Goal: Task Accomplishment & Management: Use online tool/utility

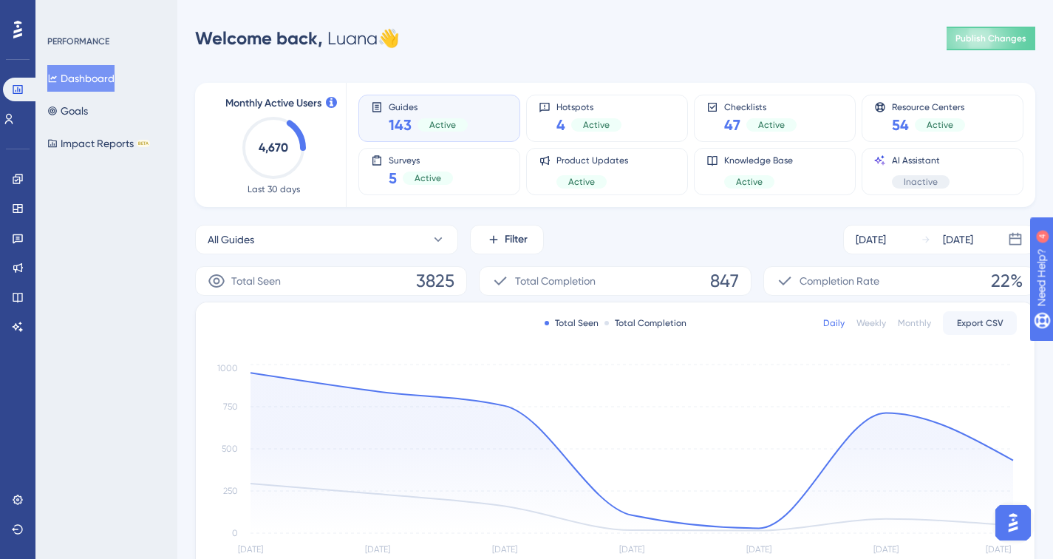
click at [147, 262] on div "PERFORMANCE Dashboard Goals Impact Reports BETA" at bounding box center [106, 279] width 142 height 559
click at [87, 118] on button "Goals" at bounding box center [67, 111] width 41 height 27
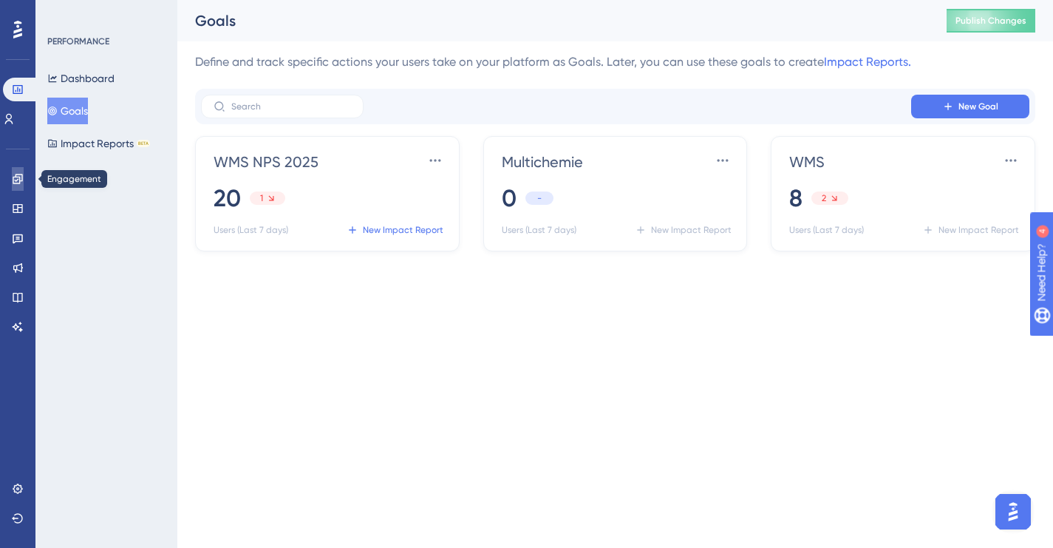
click at [0, 0] on link at bounding box center [0, 0] width 0 height 0
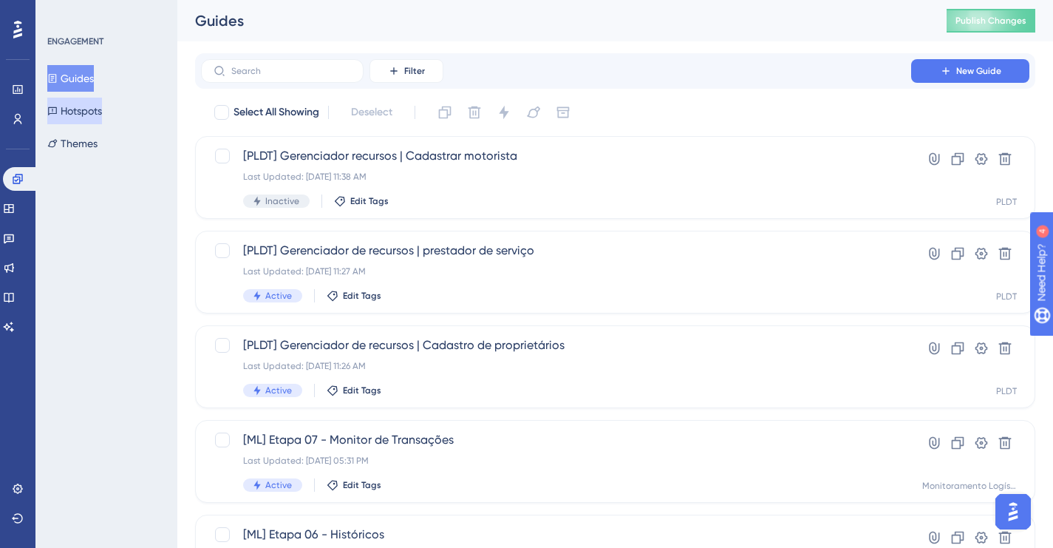
click at [87, 108] on button "Hotspots" at bounding box center [74, 111] width 55 height 27
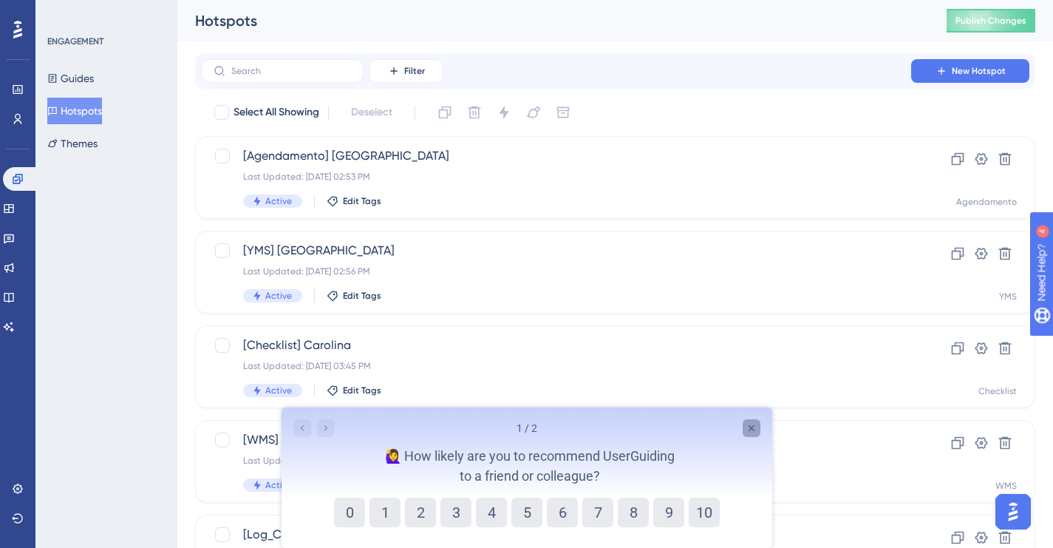
click at [757, 434] on div "Close survey" at bounding box center [751, 428] width 18 height 18
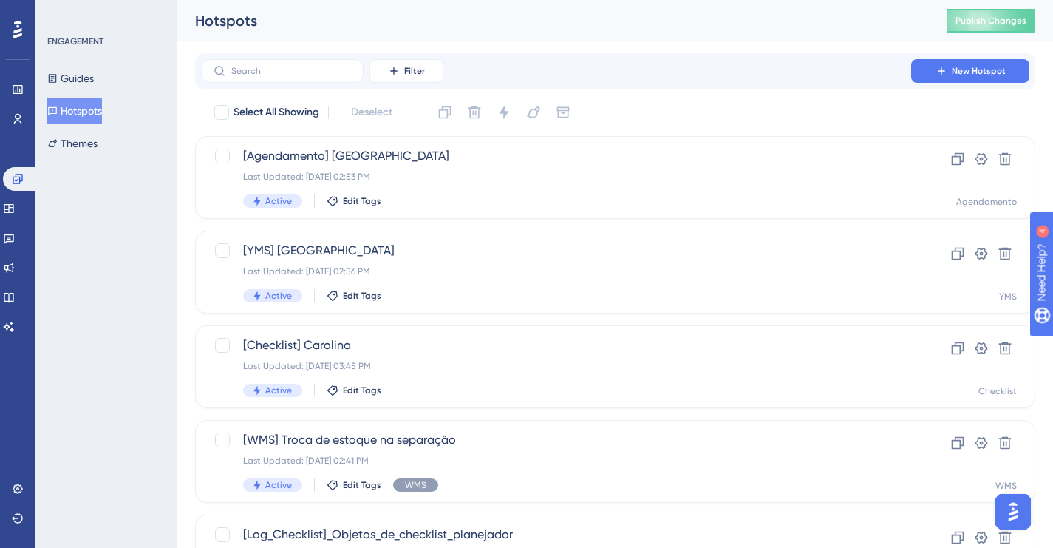
click at [715, 10] on div "Hotspots Publish Changes" at bounding box center [615, 20] width 876 height 41
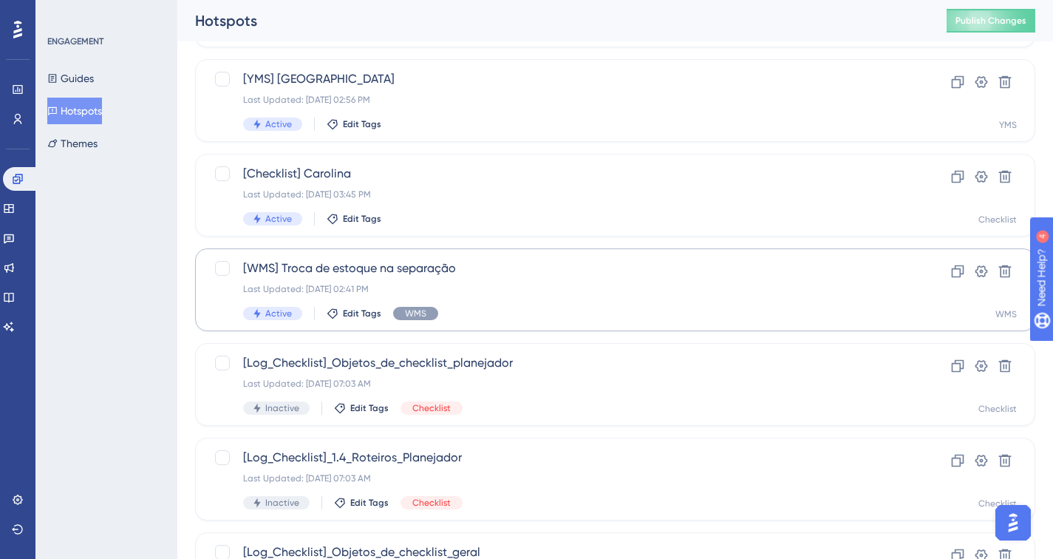
scroll to position [198, 0]
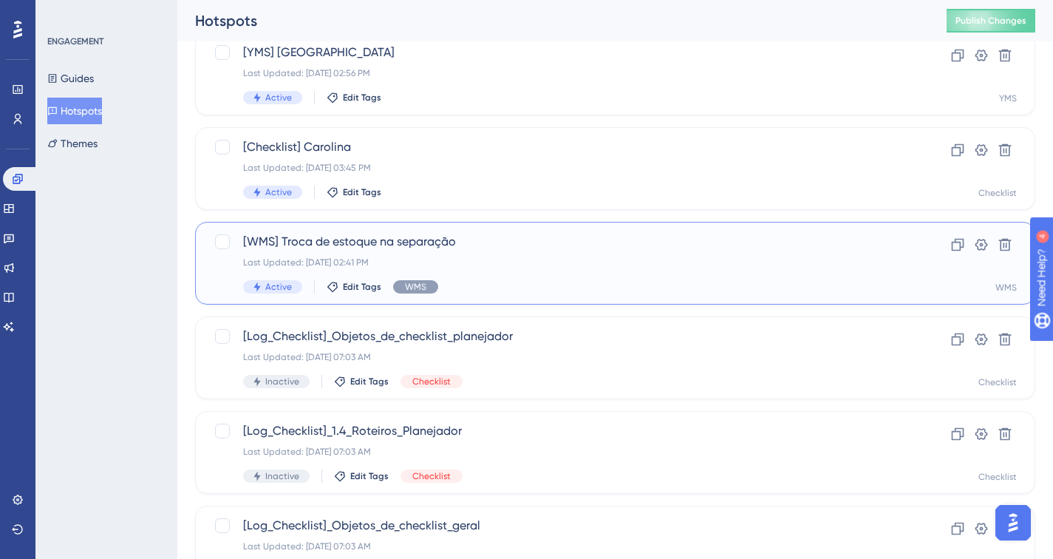
click at [729, 255] on div "[WMS] Troca de estoque na separação Last Updated: Mar 27 2025, 02:41 PM Active …" at bounding box center [556, 263] width 626 height 61
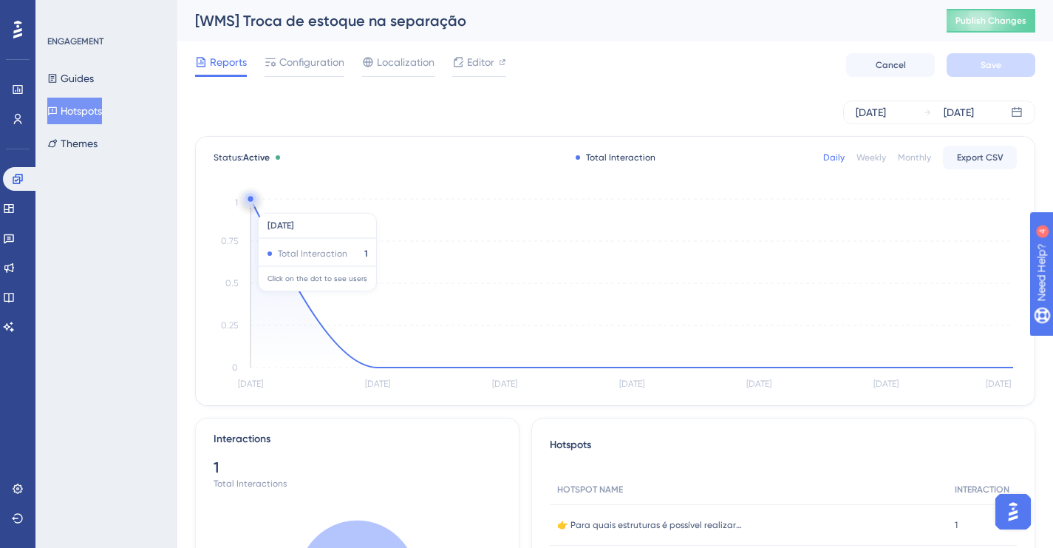
click at [251, 205] on icon "Aug 20 Aug 21 Aug 22 Aug 23 Aug 24 Aug 25 Aug 26 0 0.25 0.5 0.75 1" at bounding box center [615, 294] width 803 height 198
click at [251, 199] on circle at bounding box center [250, 198] width 5 height 5
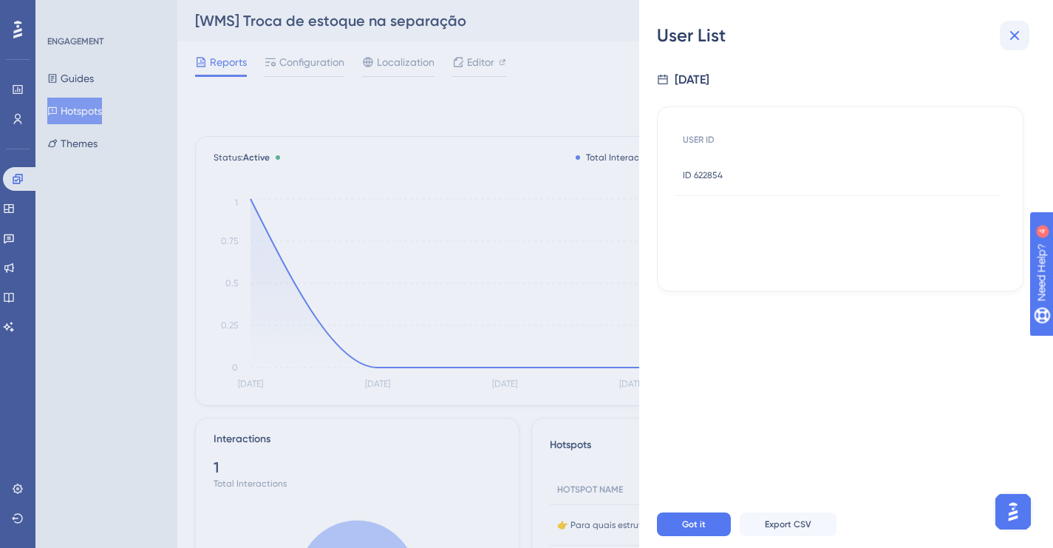
click at [1018, 44] on icon at bounding box center [1015, 36] width 18 height 18
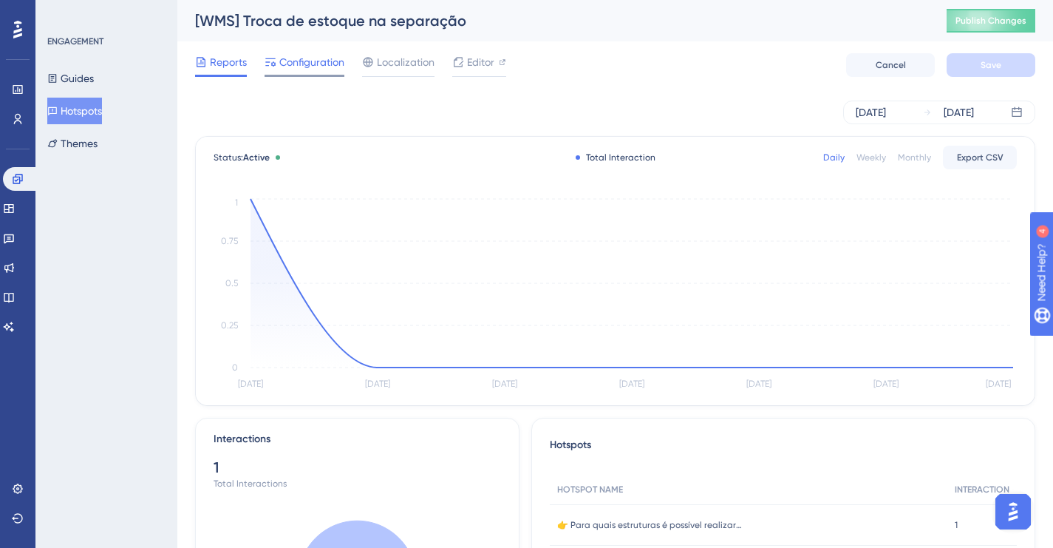
click at [295, 69] on span "Configuration" at bounding box center [311, 62] width 65 height 18
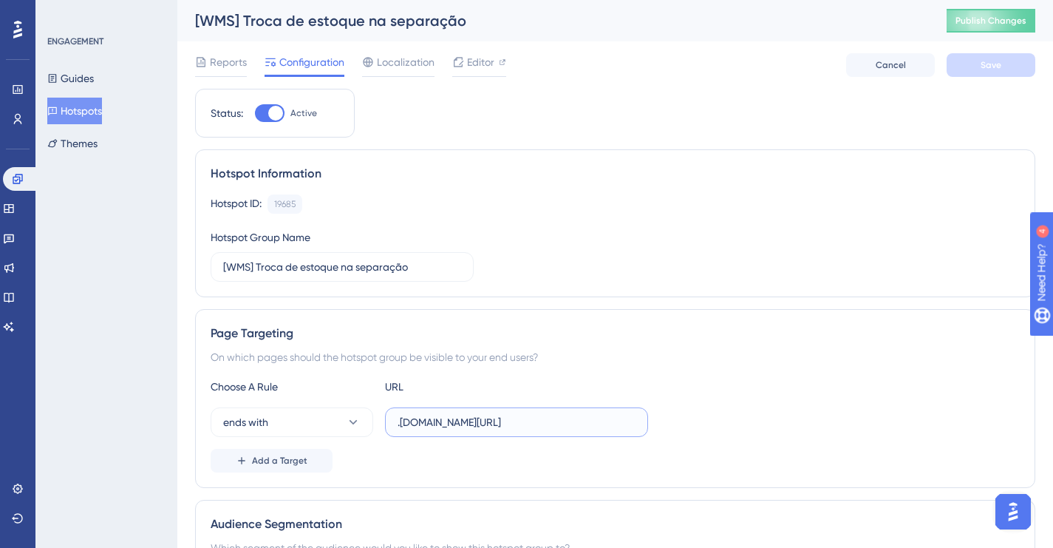
click at [494, 420] on input ".logistica.totvs.app/wms/processoExpedicao/configuracao/separacao/trocaEstoque" at bounding box center [517, 422] width 238 height 16
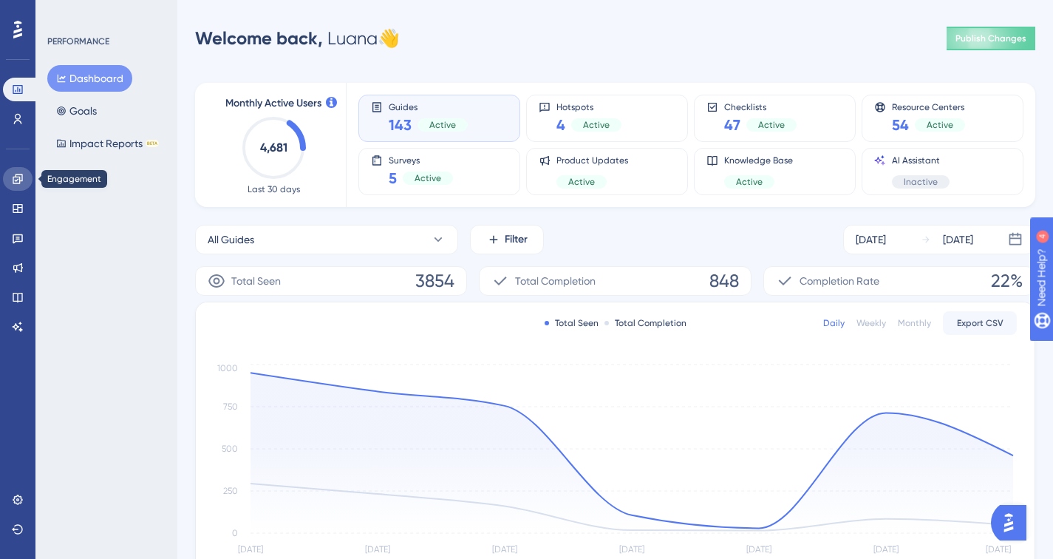
click at [18, 185] on link at bounding box center [18, 179] width 30 height 24
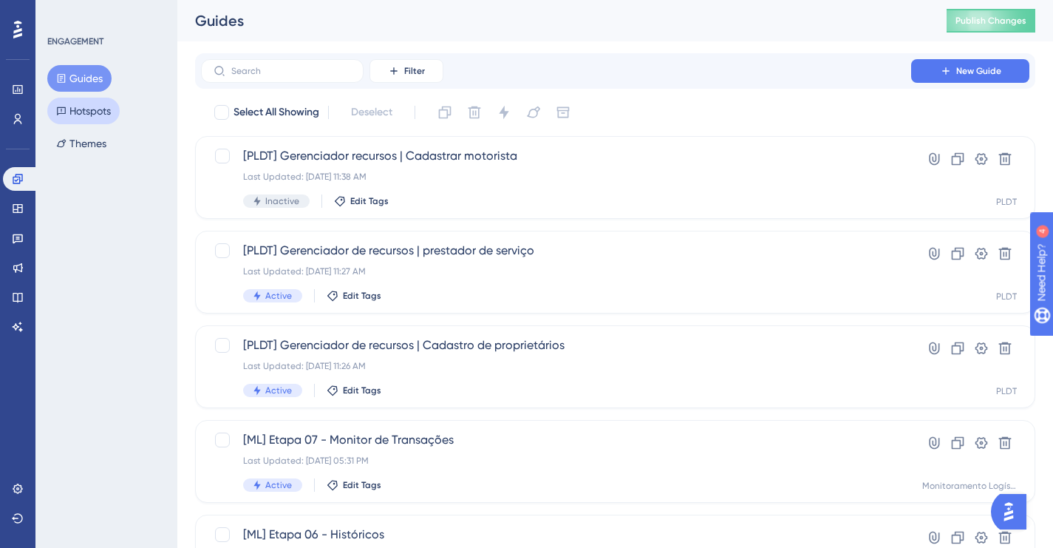
click at [81, 112] on button "Hotspots" at bounding box center [83, 111] width 72 height 27
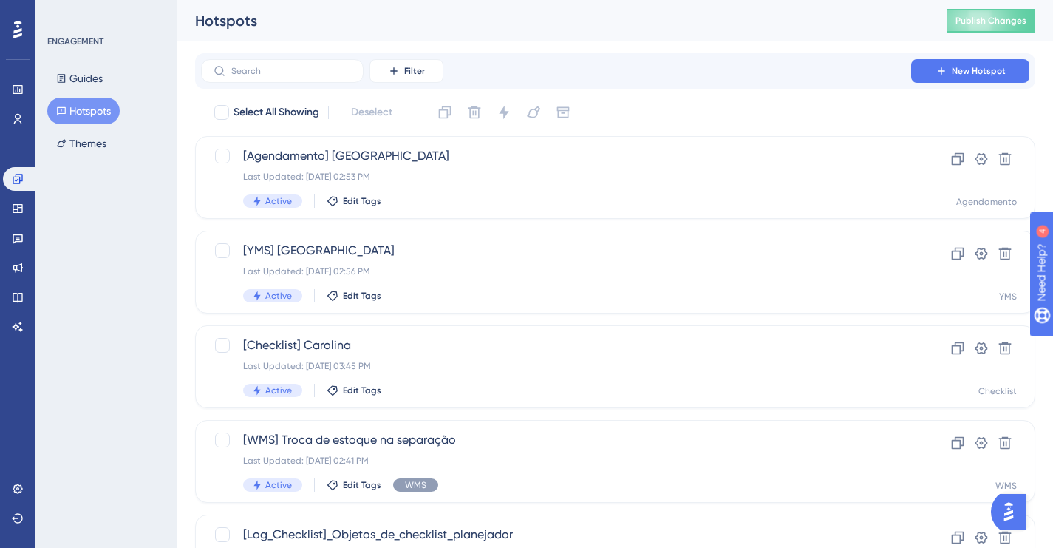
click at [659, 109] on div "Select All Showing Deselect" at bounding box center [624, 113] width 823 height 24
click at [966, 66] on span "New Hotspot" at bounding box center [979, 71] width 54 height 12
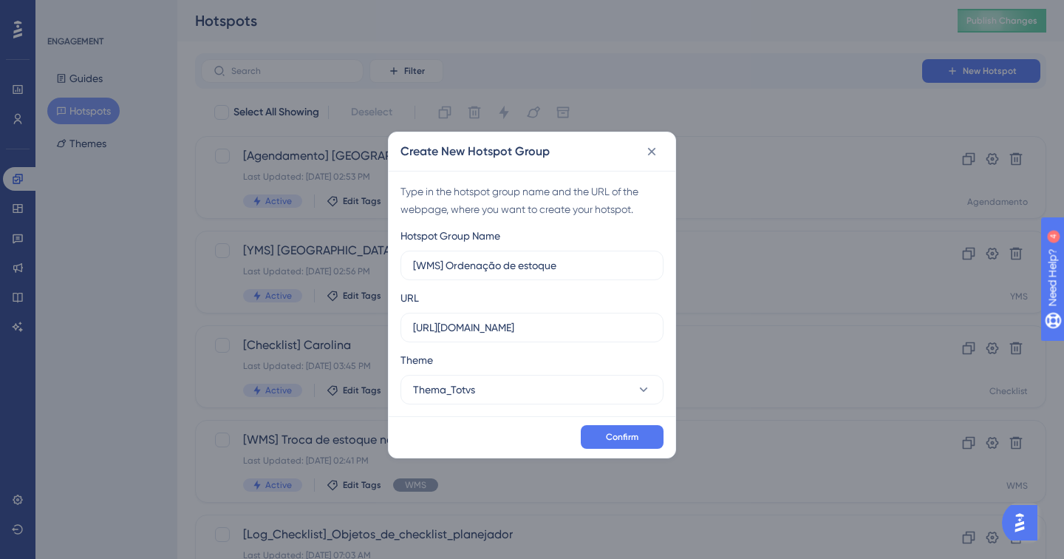
type input "[WMS] Ordenação de estoque"
click at [511, 327] on input "[URL][DOMAIN_NAME]" at bounding box center [532, 327] width 238 height 16
click at [650, 154] on icon at bounding box center [652, 152] width 8 height 8
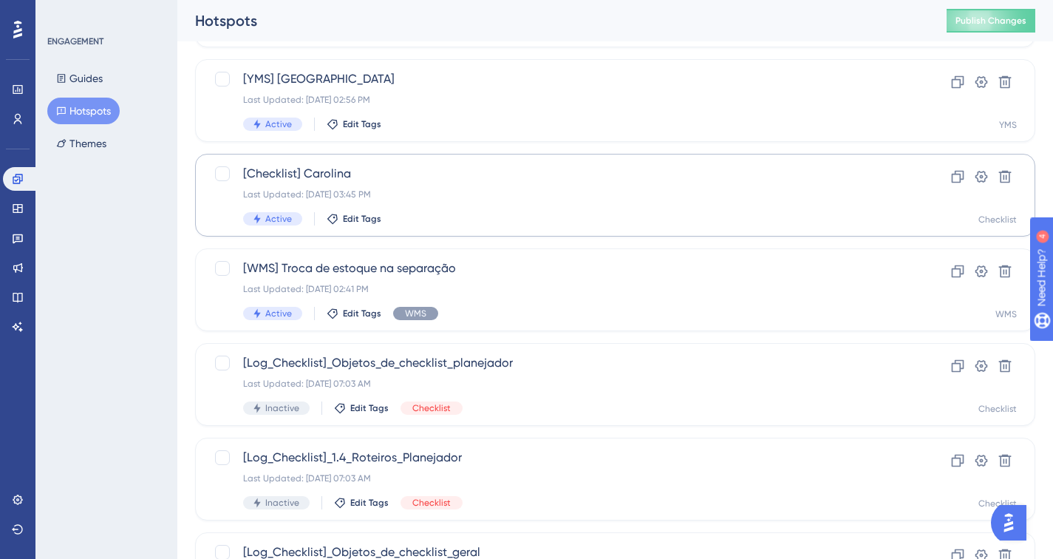
scroll to position [169, 0]
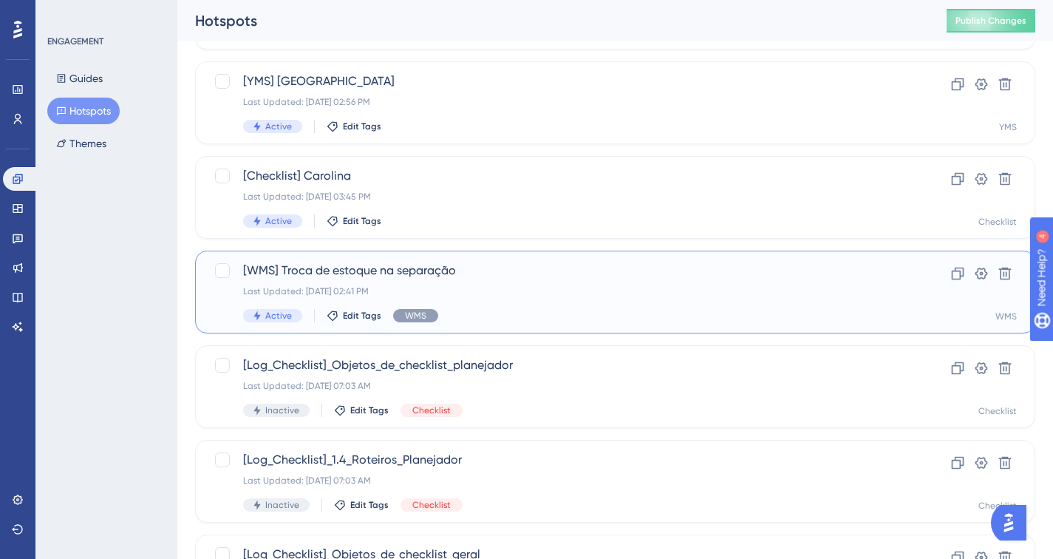
click at [490, 290] on div "Last Updated: [DATE] 02:41 PM" at bounding box center [556, 291] width 626 height 12
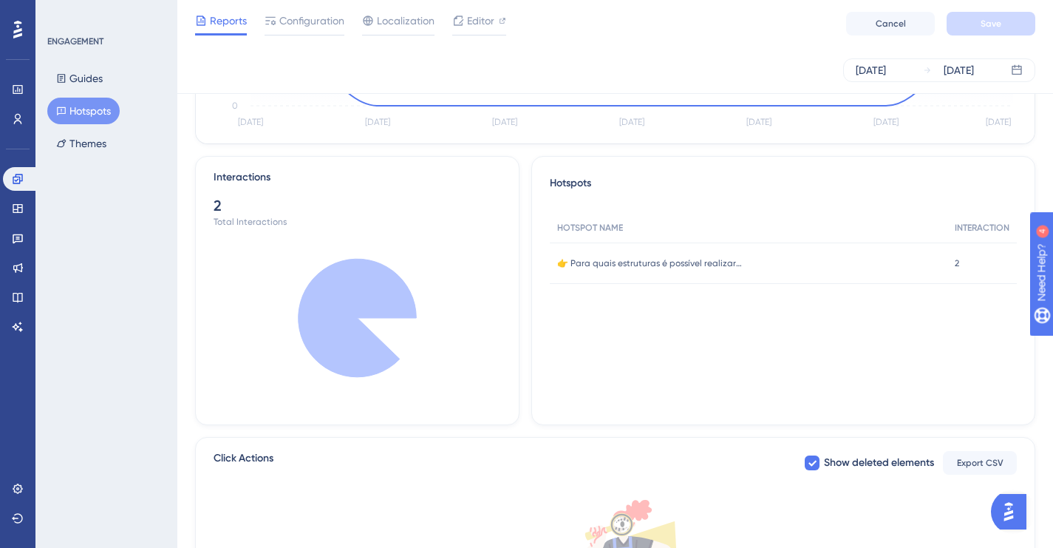
scroll to position [74, 0]
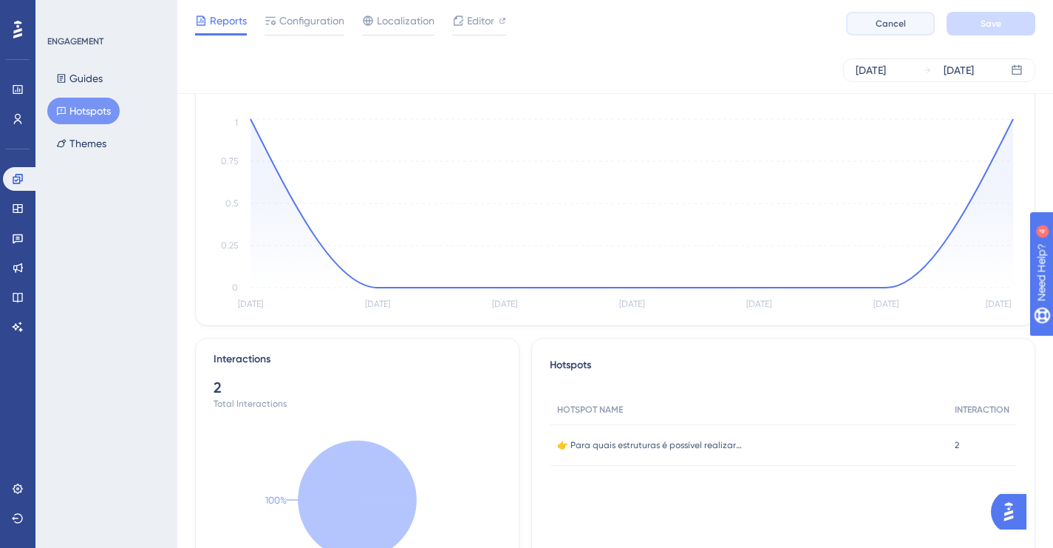
click at [879, 24] on span "Cancel" at bounding box center [891, 24] width 30 height 12
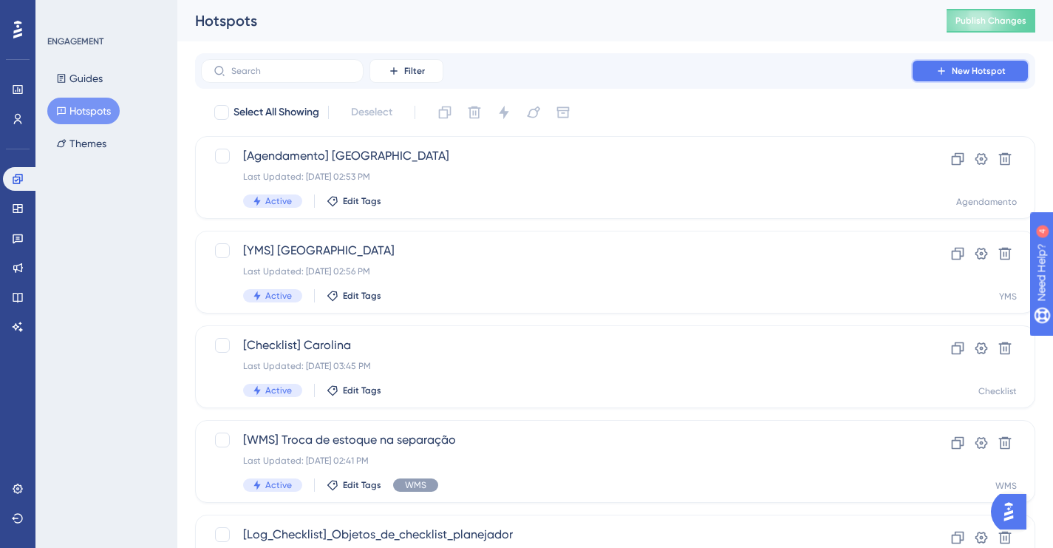
click at [963, 71] on span "New Hotspot" at bounding box center [979, 71] width 54 height 12
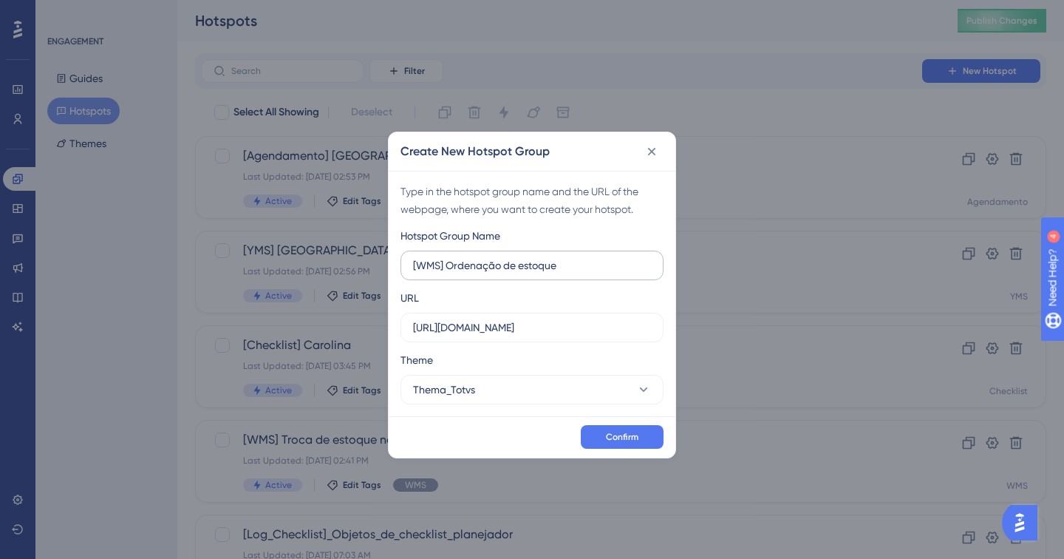
type input "[WMS] Ordenação de estoque"
paste input "eu vou criar um exemplo pra deixar [PERSON_NAME]"
paste input ".[DOMAIN_NAME][URL]"
click at [537, 332] on input ".[DOMAIN_NAME][URL]" at bounding box center [532, 327] width 238 height 16
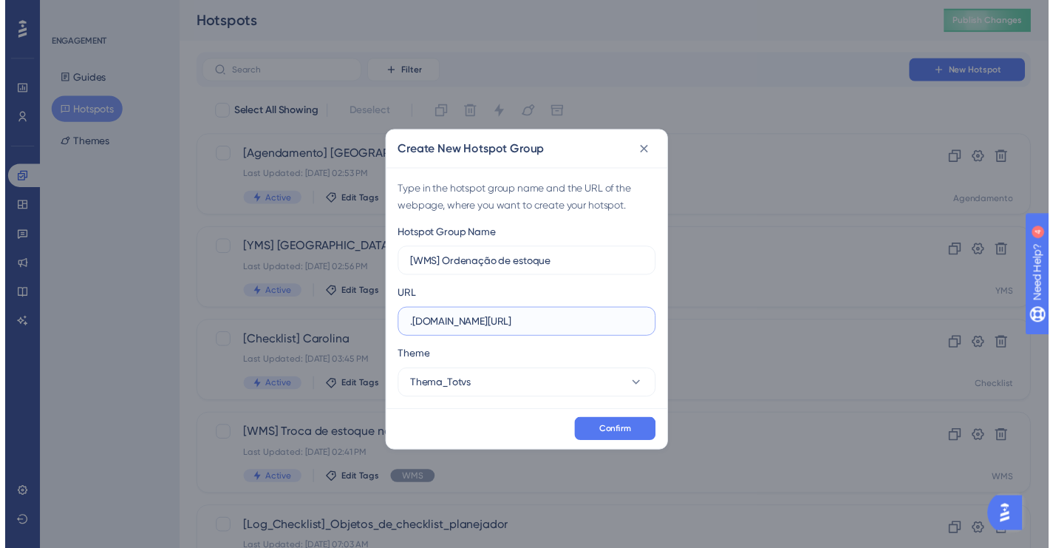
scroll to position [0, 0]
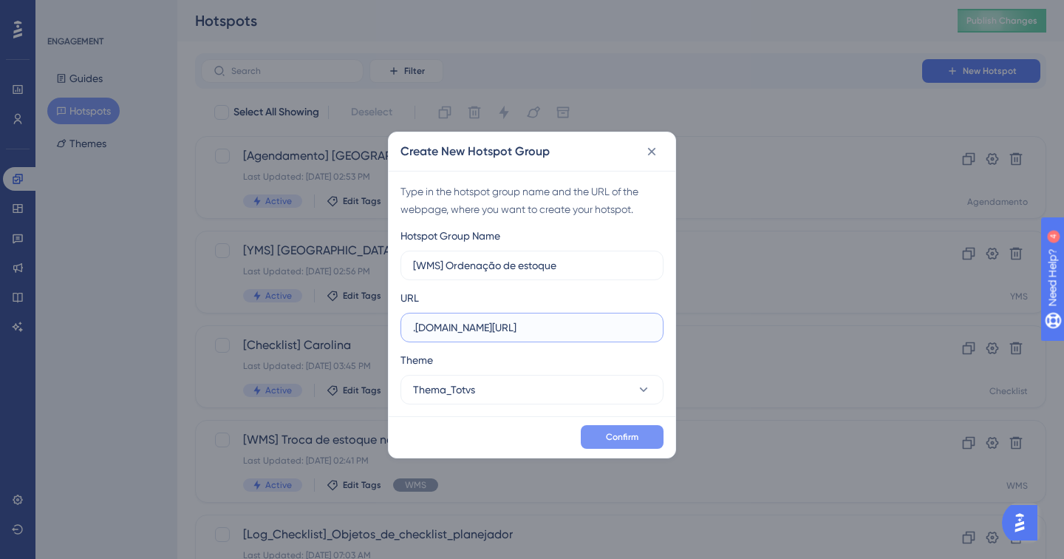
type input ".[DOMAIN_NAME][URL]"
click at [617, 437] on span "Confirm" at bounding box center [622, 437] width 33 height 12
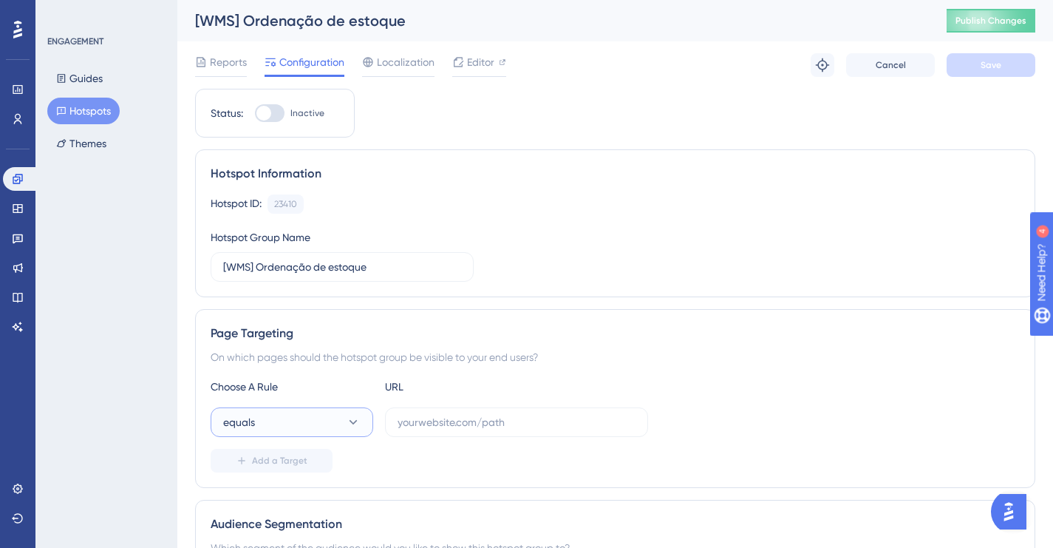
click at [358, 426] on icon at bounding box center [353, 422] width 15 height 15
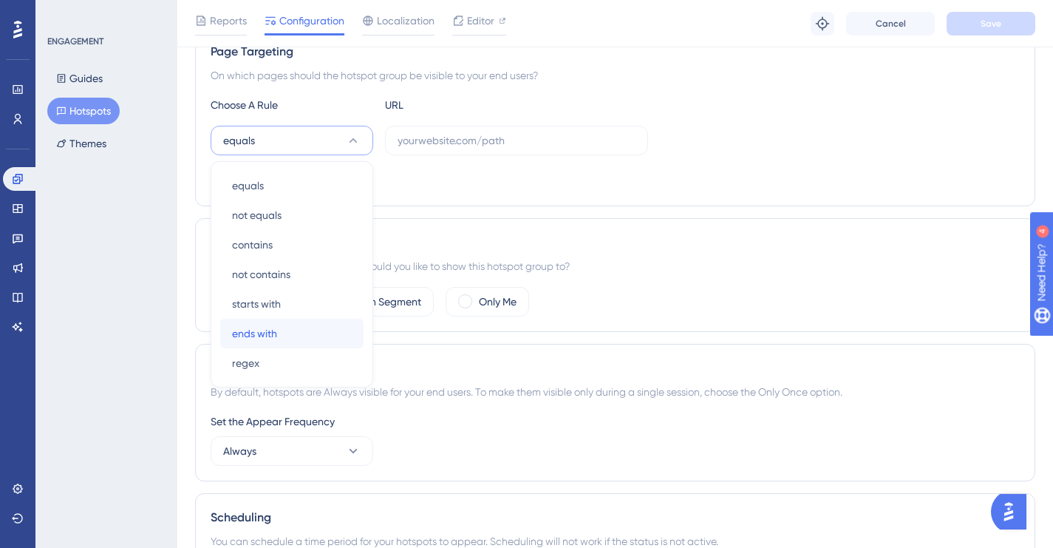
click at [305, 325] on div "ends with ends with" at bounding box center [292, 334] width 120 height 30
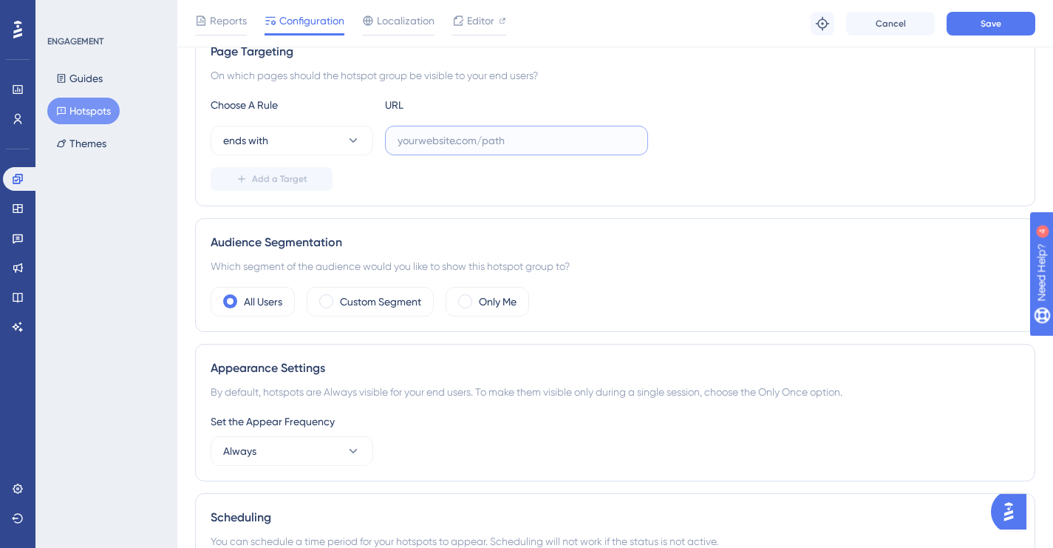
click at [426, 136] on input "text" at bounding box center [517, 140] width 238 height 16
paste input ".[DOMAIN_NAME][URL]"
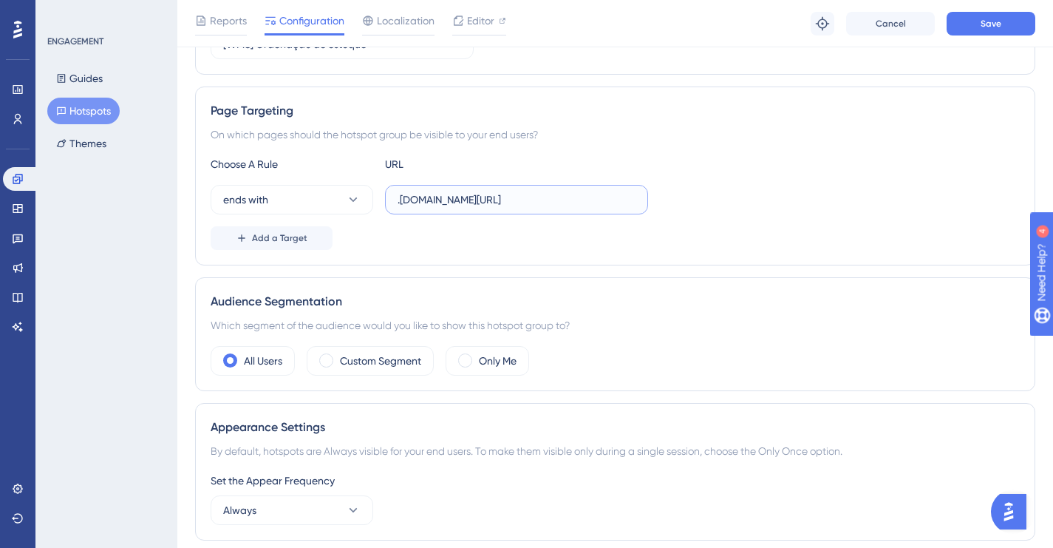
scroll to position [211, 0]
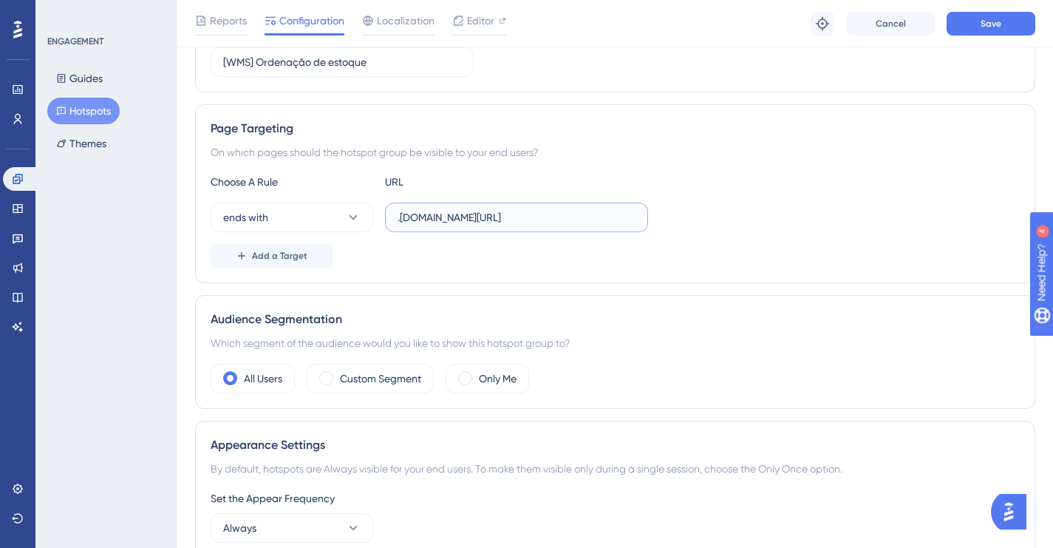
type input ".[DOMAIN_NAME][URL]"
click at [767, 157] on div "On which pages should the hotspot group be visible to your end users?" at bounding box center [615, 152] width 809 height 18
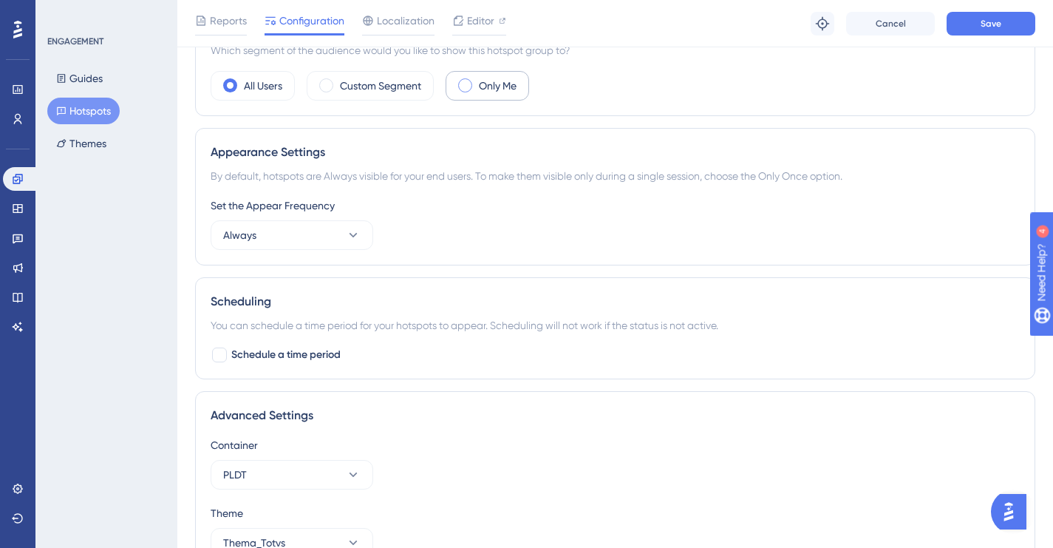
scroll to position [588, 0]
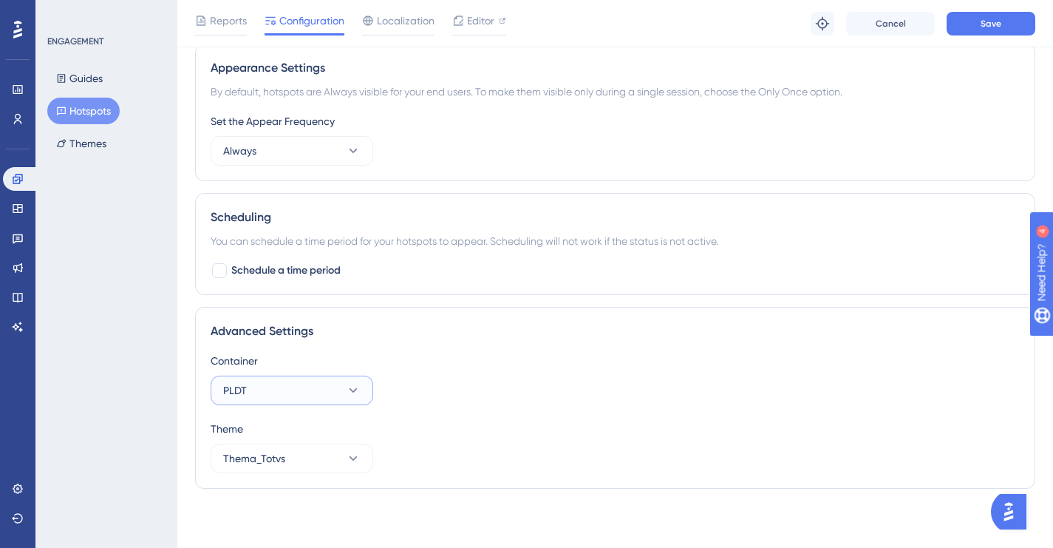
click at [323, 387] on button "PLDT" at bounding box center [292, 390] width 163 height 30
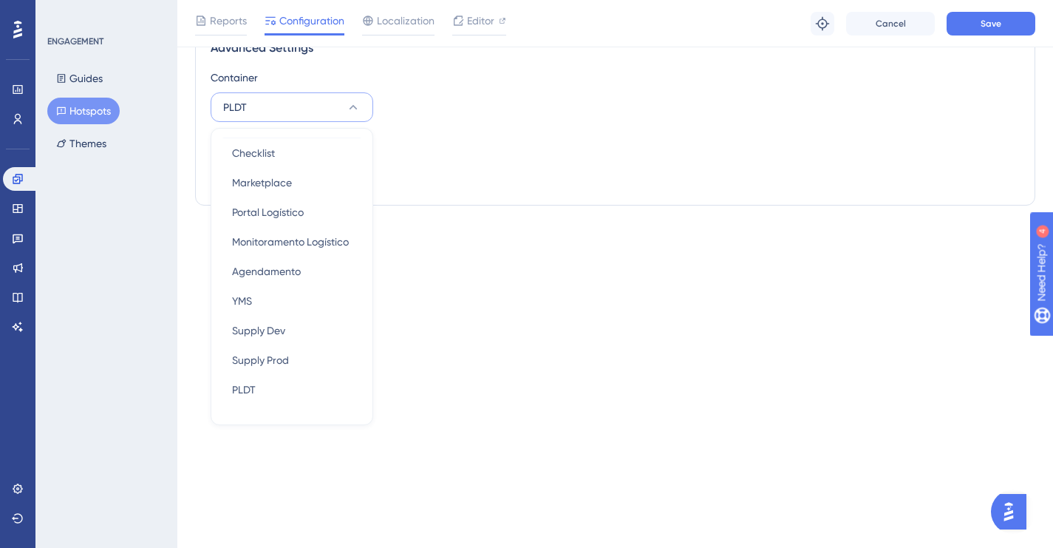
scroll to position [225, 0]
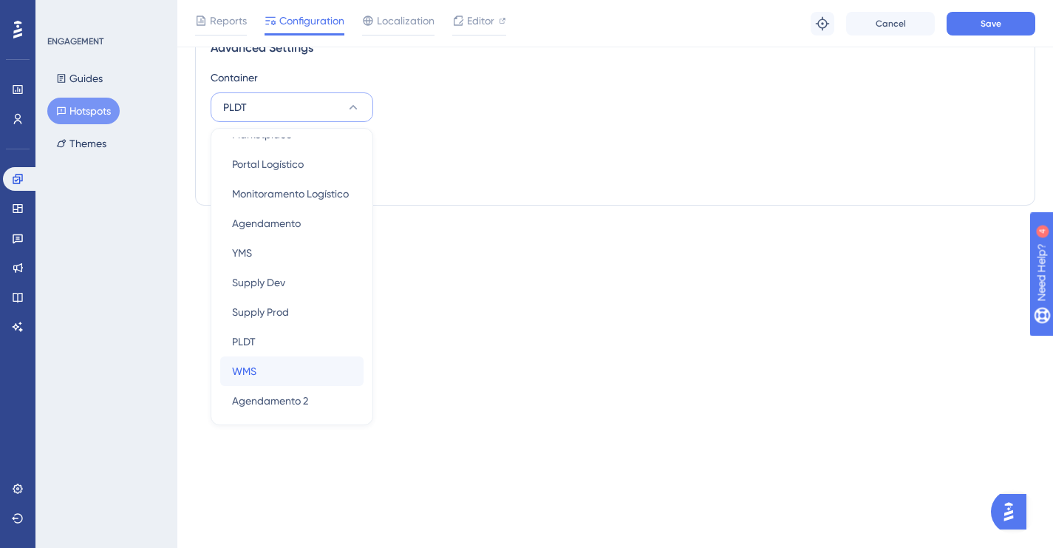
click at [281, 367] on div "WMS WMS" at bounding box center [292, 371] width 120 height 30
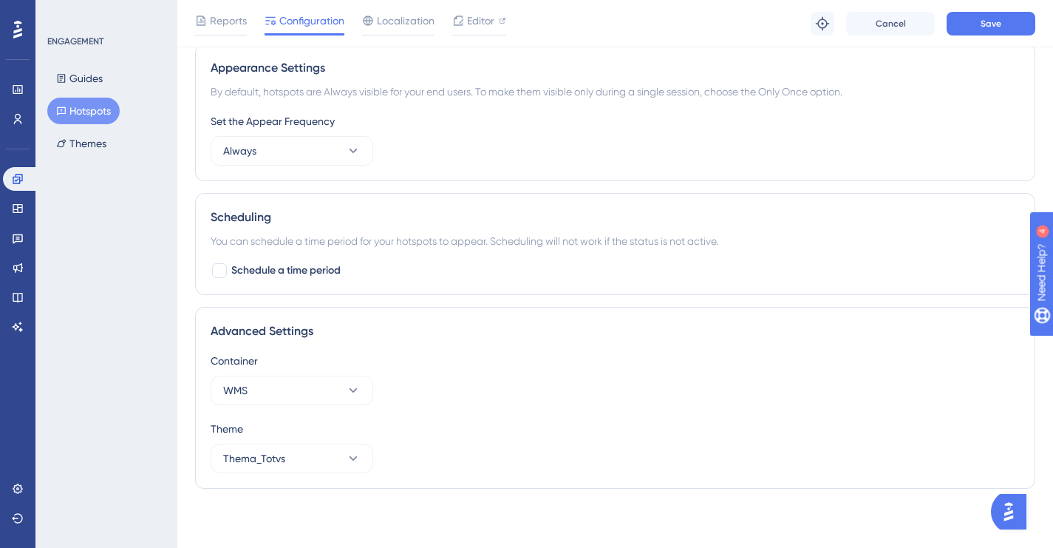
scroll to position [588, 0]
click at [687, 326] on div "Advanced Settings" at bounding box center [615, 331] width 809 height 18
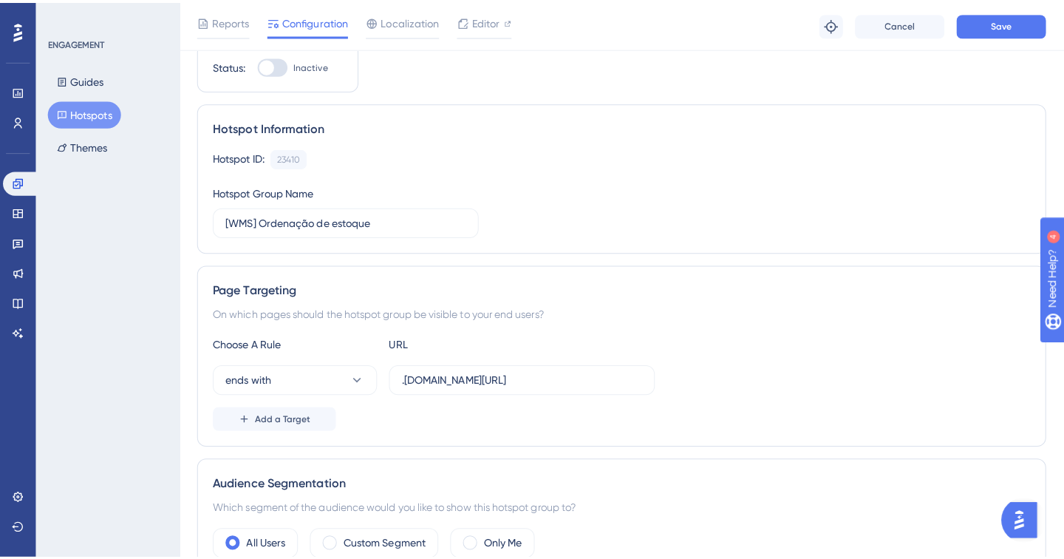
scroll to position [0, 0]
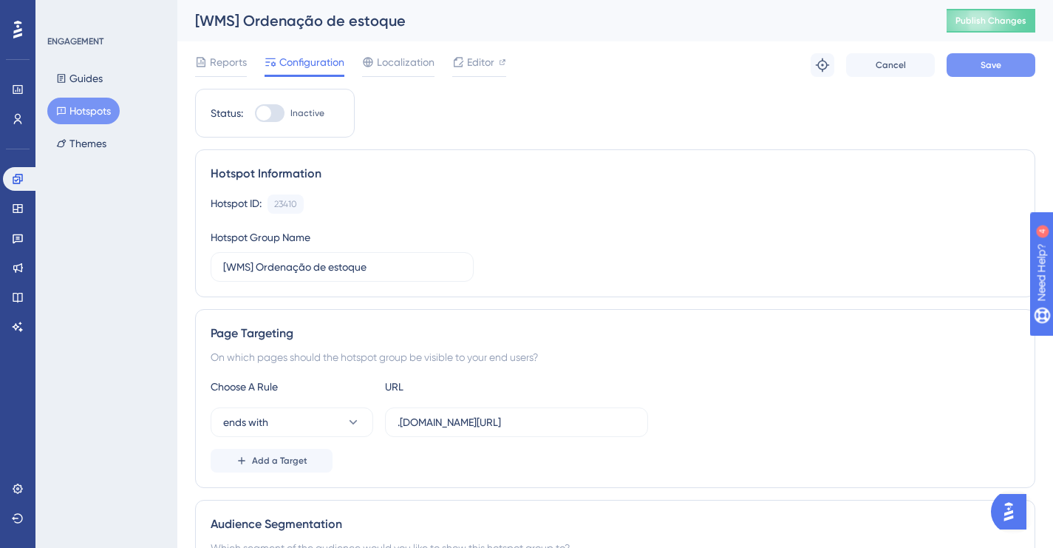
click at [982, 55] on button "Save" at bounding box center [991, 65] width 89 height 24
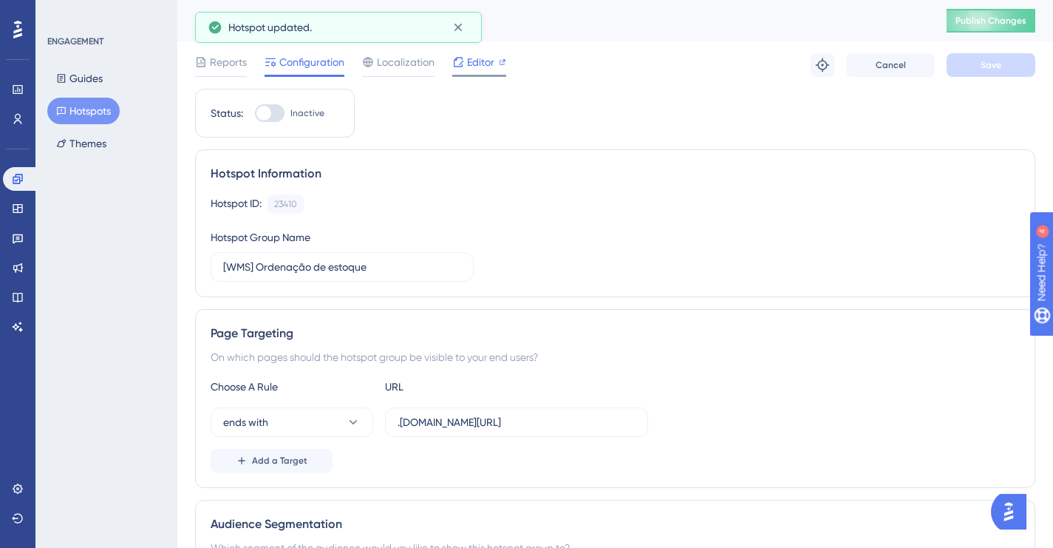
click at [474, 75] on div at bounding box center [479, 76] width 54 height 2
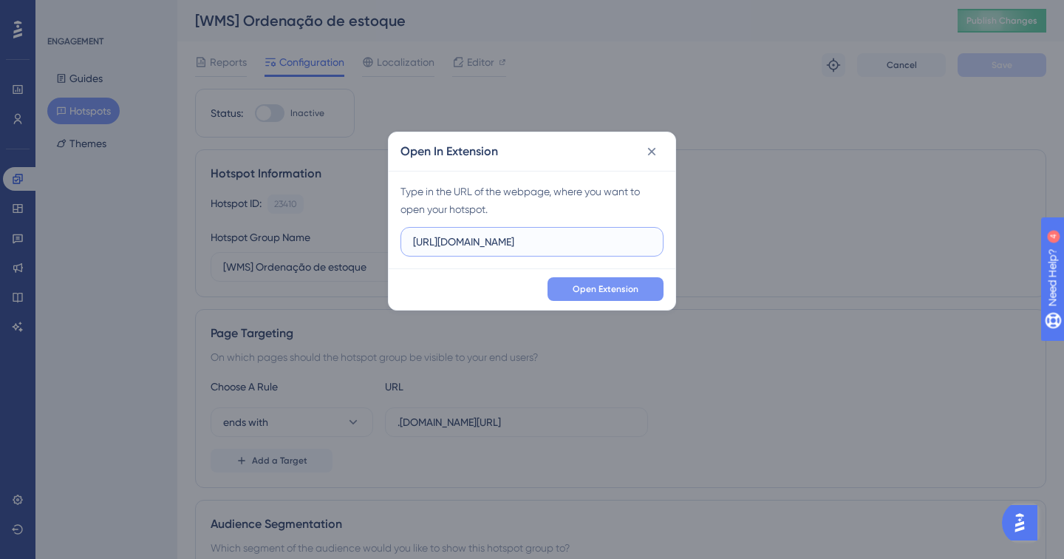
paste input "/wms/gestaoInterna/configuracao"
type input "[URL][DOMAIN_NAME]"
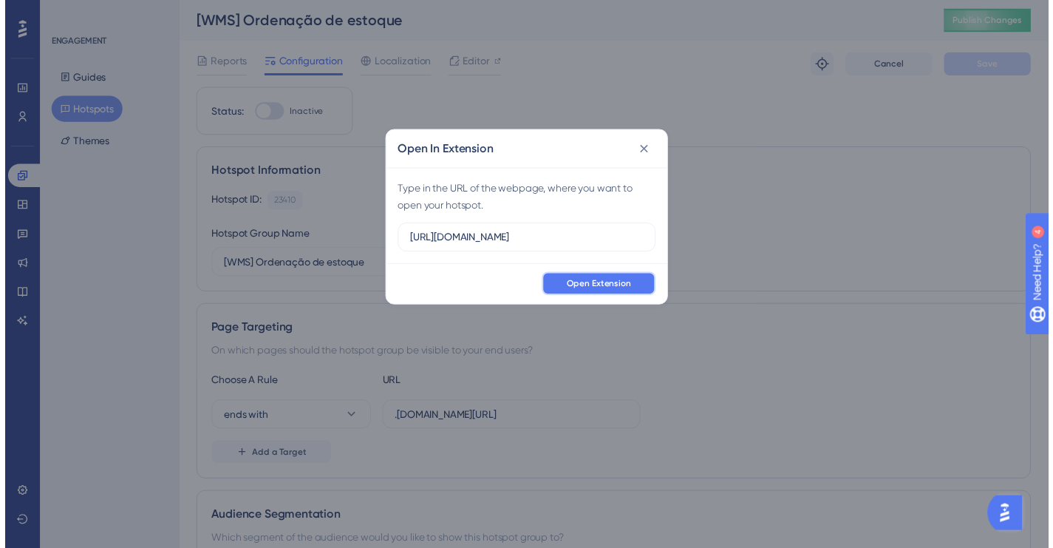
scroll to position [0, 0]
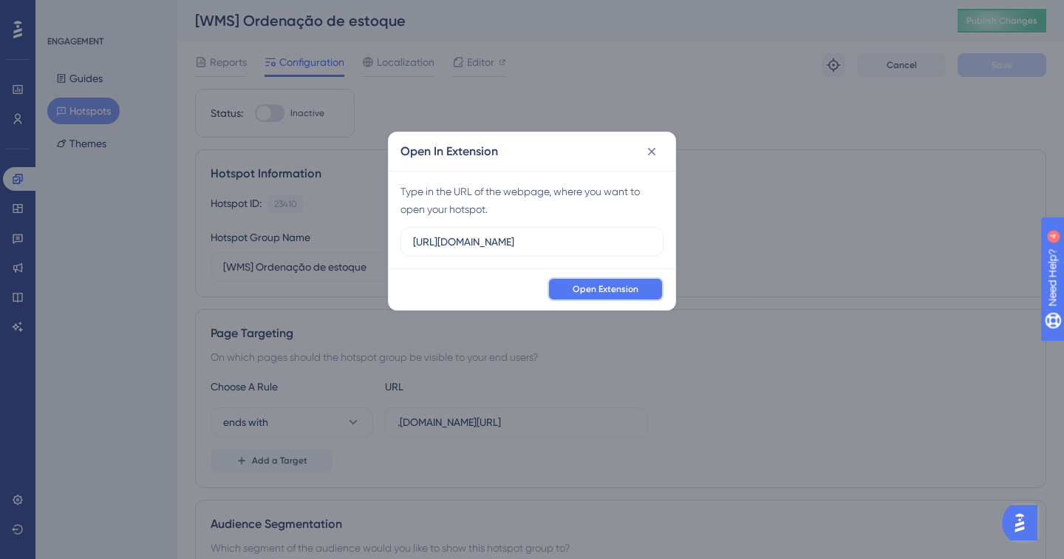
click at [610, 295] on button "Open Extension" at bounding box center [606, 289] width 116 height 24
click at [644, 154] on button at bounding box center [652, 152] width 24 height 24
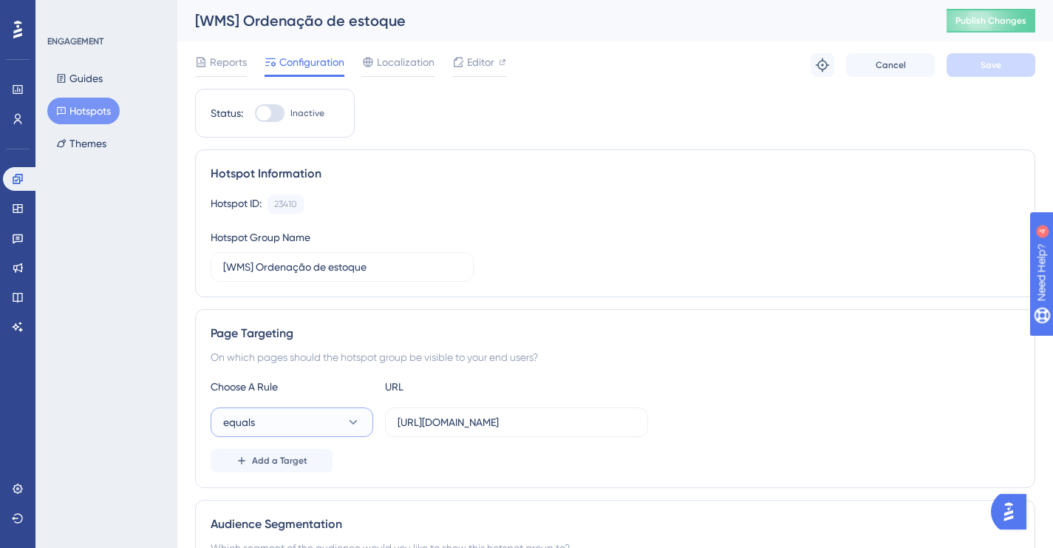
click at [318, 407] on button "equals" at bounding box center [292, 422] width 163 height 30
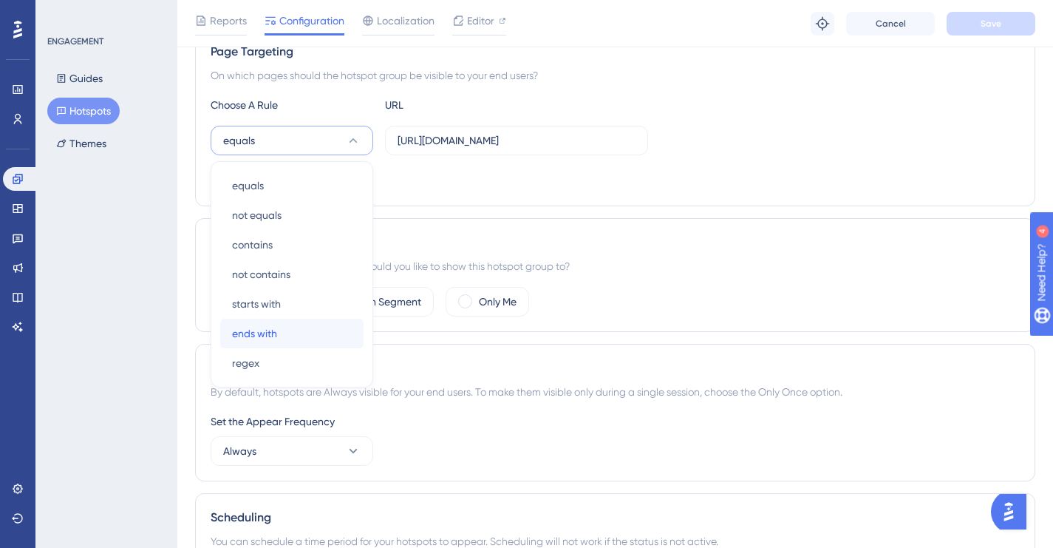
click at [287, 330] on div "ends with ends with" at bounding box center [292, 334] width 120 height 30
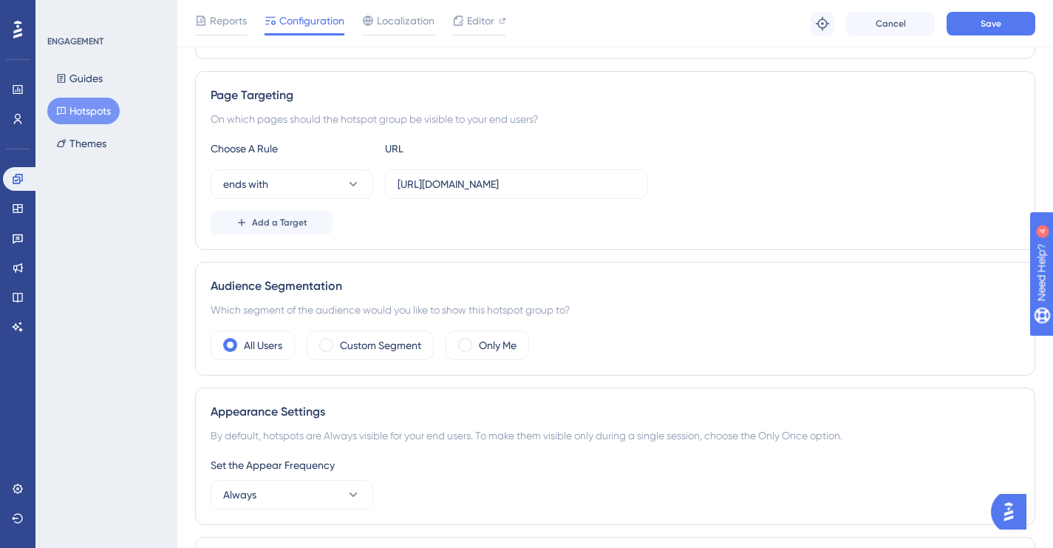
scroll to position [240, 0]
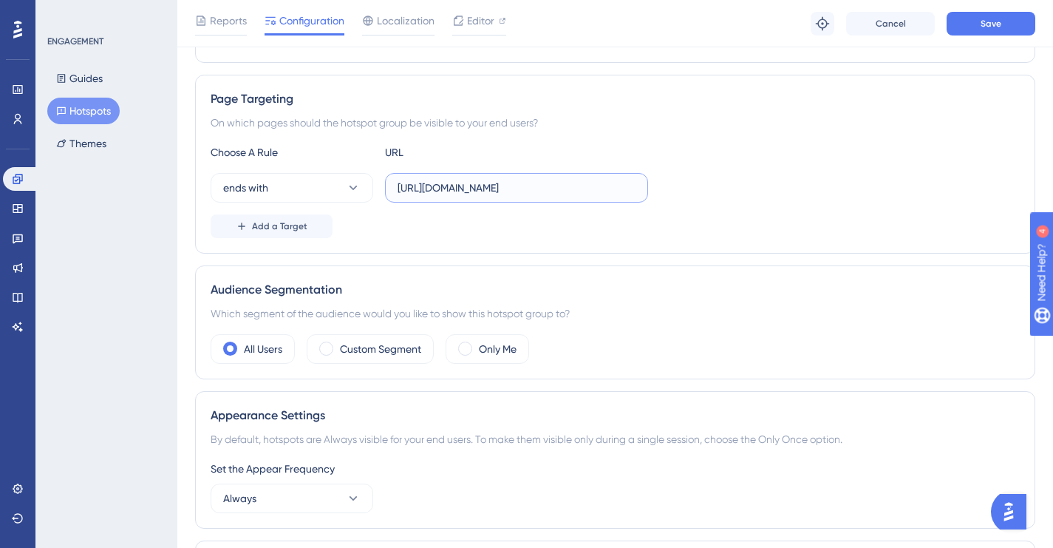
drag, startPoint x: 464, startPoint y: 187, endPoint x: 375, endPoint y: 186, distance: 88.7
click at [375, 186] on div "ends with [URL][DOMAIN_NAME]" at bounding box center [429, 188] width 437 height 30
type input "[DOMAIN_NAME][URL]"
click at [784, 242] on div "Page Targeting On which pages should the hotspot group be visible to your end u…" at bounding box center [615, 164] width 840 height 179
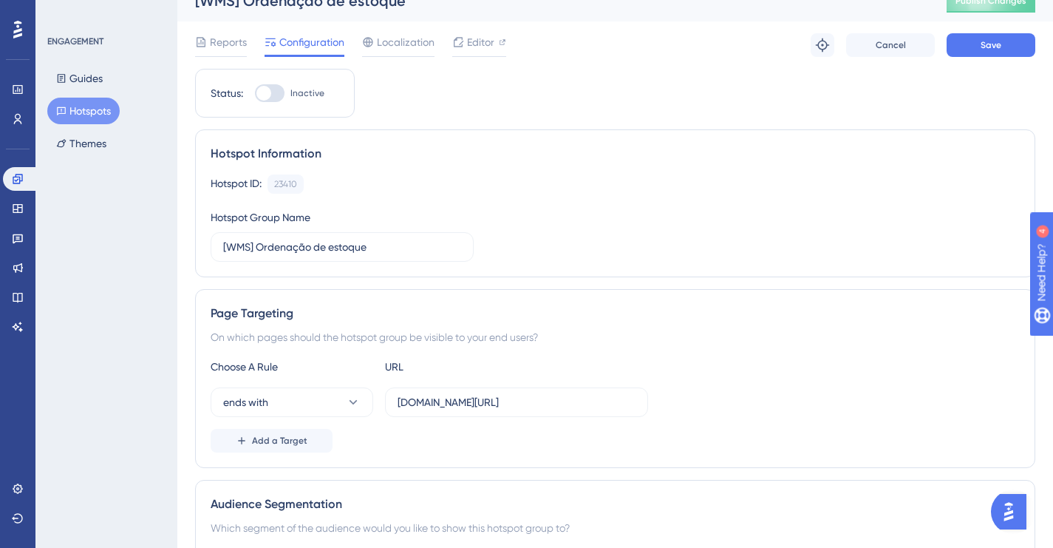
scroll to position [0, 0]
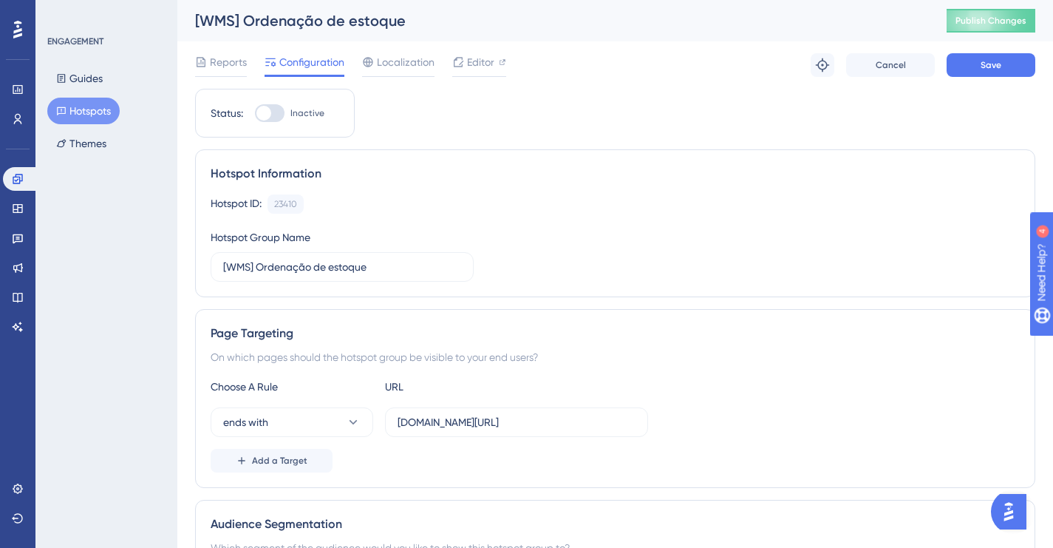
click at [282, 112] on div at bounding box center [270, 113] width 30 height 18
click at [255, 113] on input "Inactive" at bounding box center [254, 113] width 1 height 1
checkbox input "true"
click at [999, 56] on button "Save" at bounding box center [991, 65] width 89 height 24
click at [408, 59] on span "Localization" at bounding box center [406, 62] width 58 height 18
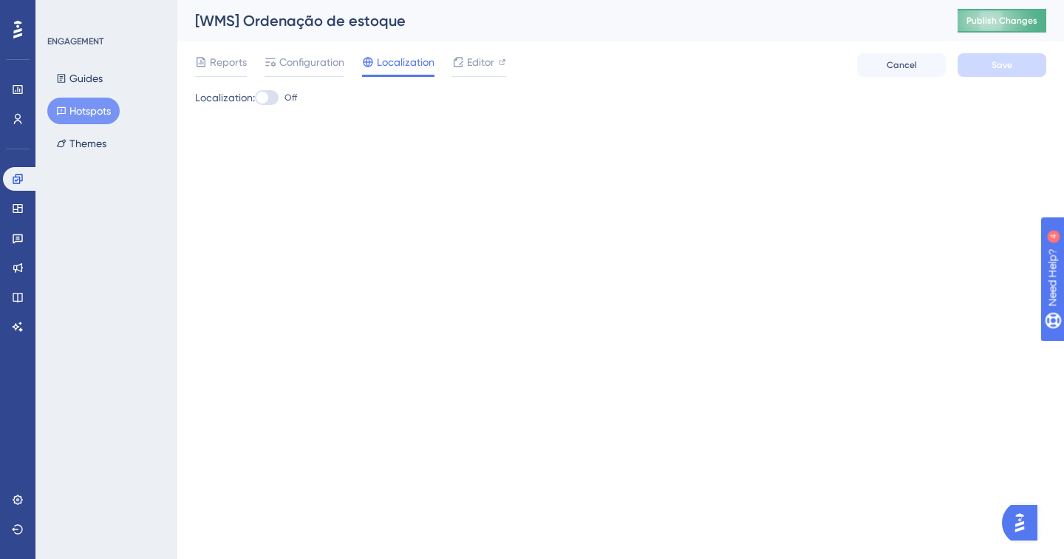
click at [1007, 18] on span "Publish Changes" at bounding box center [1002, 21] width 71 height 12
click at [214, 68] on span "Reports" at bounding box center [228, 62] width 37 height 18
